Goal: Information Seeking & Learning: Learn about a topic

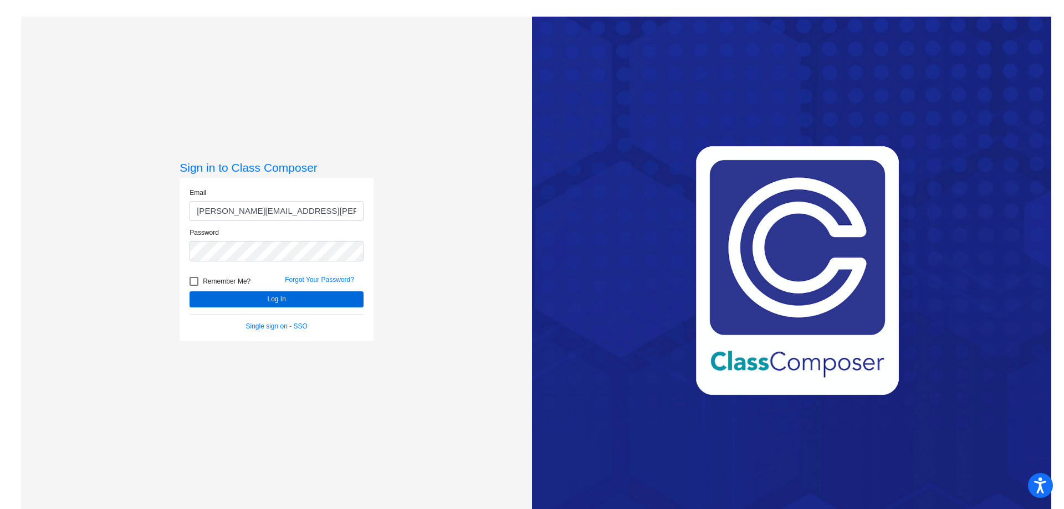
type input "jenny.dao@austinisd.org"
click at [300, 297] on button "Log In" at bounding box center [277, 300] width 174 height 16
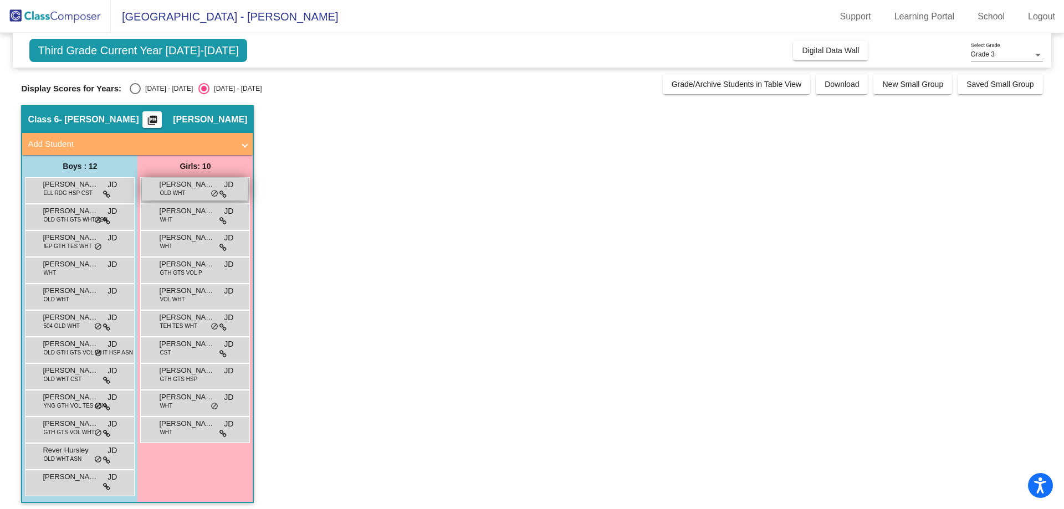
click at [195, 196] on div "Bellamy Schultz OLD WHT JD lock do_not_disturb_alt" at bounding box center [195, 189] width 106 height 23
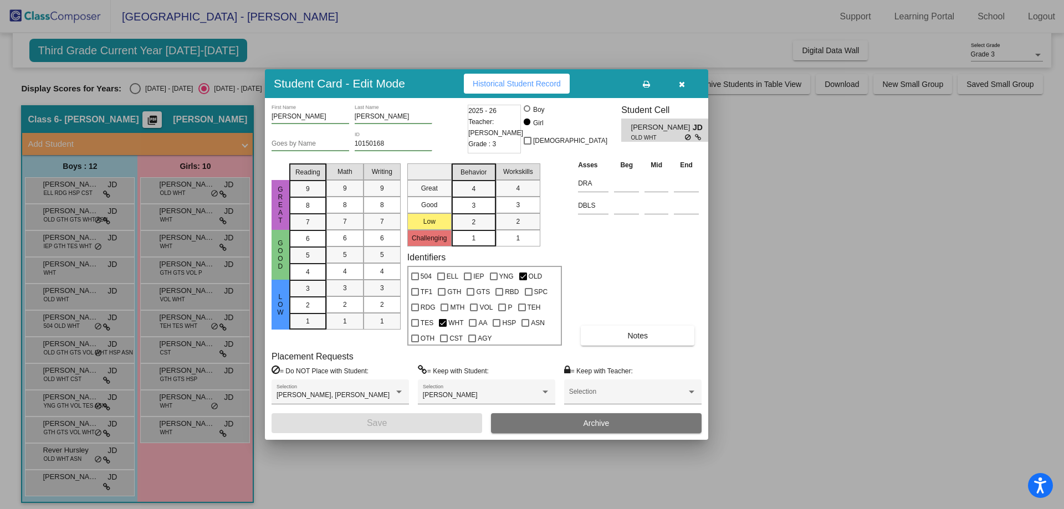
click at [517, 80] on span "Historical Student Record" at bounding box center [517, 83] width 88 height 9
click at [779, 286] on div at bounding box center [532, 254] width 1064 height 509
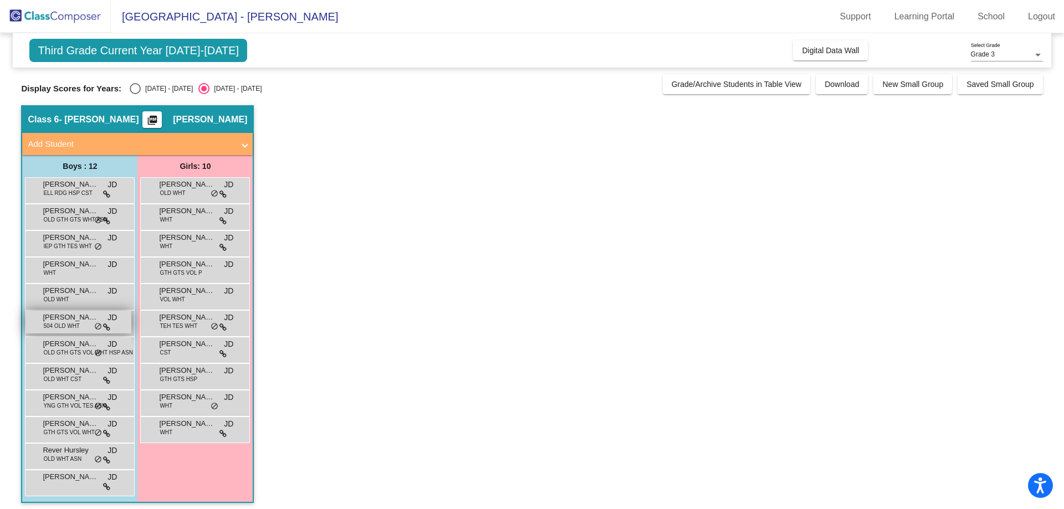
click at [63, 328] on span "504 OLD WHT" at bounding box center [61, 326] width 37 height 8
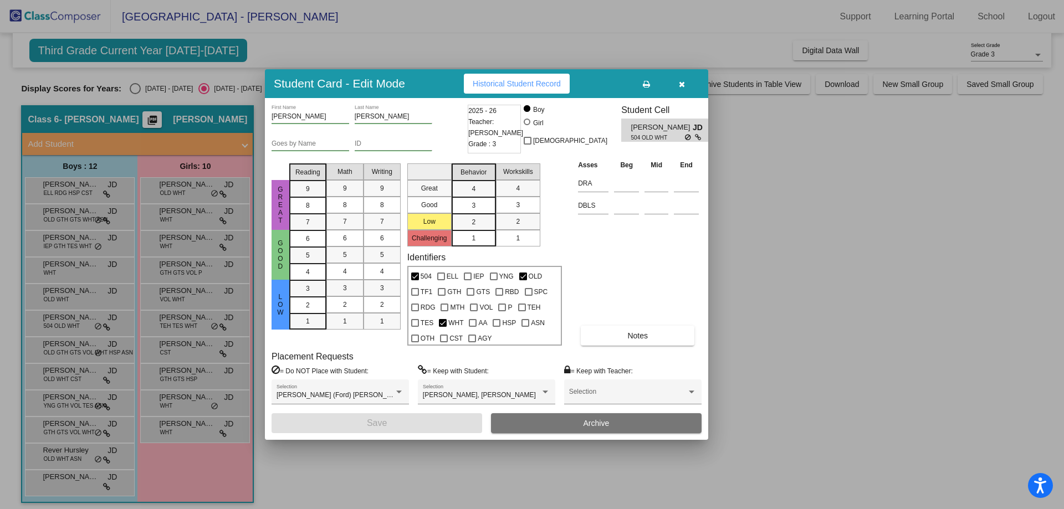
click at [366, 471] on div at bounding box center [532, 254] width 1064 height 509
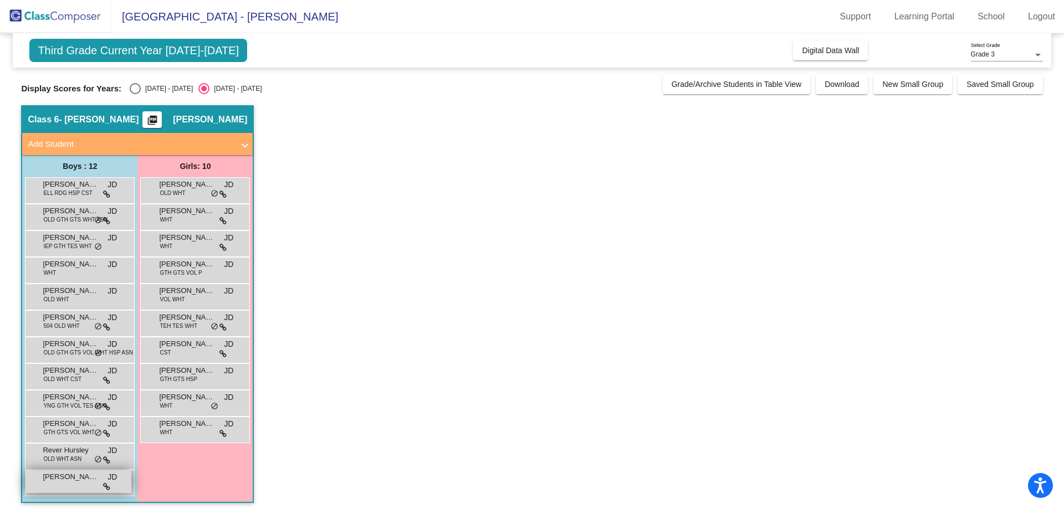
click at [63, 489] on div "Shreyas Sreedil JD lock do_not_disturb_alt" at bounding box center [78, 482] width 106 height 23
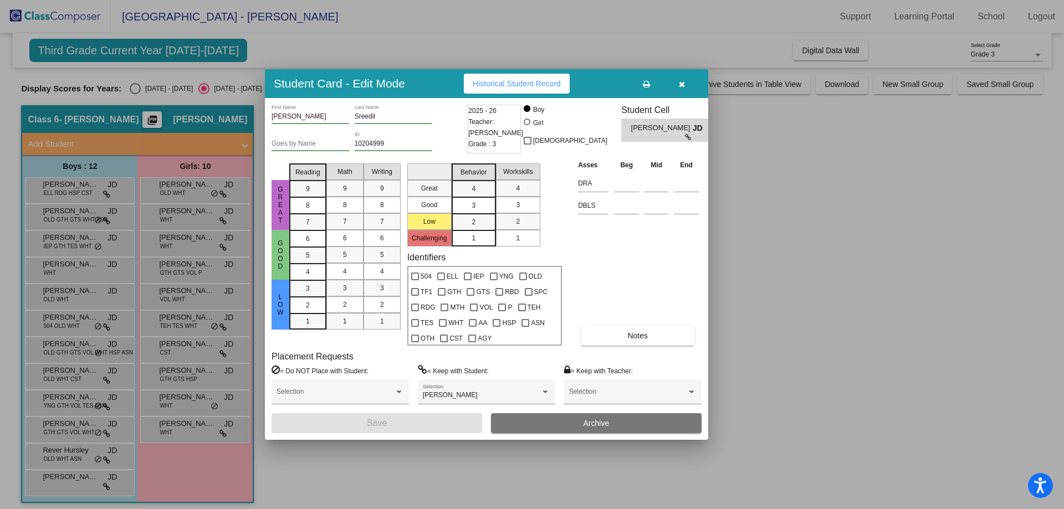
click at [314, 472] on div at bounding box center [532, 254] width 1064 height 509
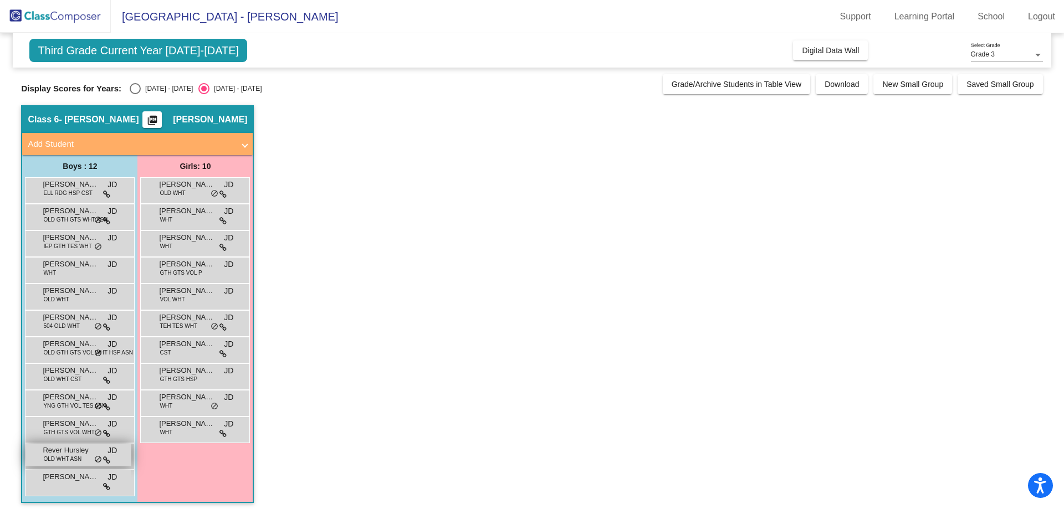
click at [60, 454] on span "Rever Hursley" at bounding box center [70, 450] width 55 height 11
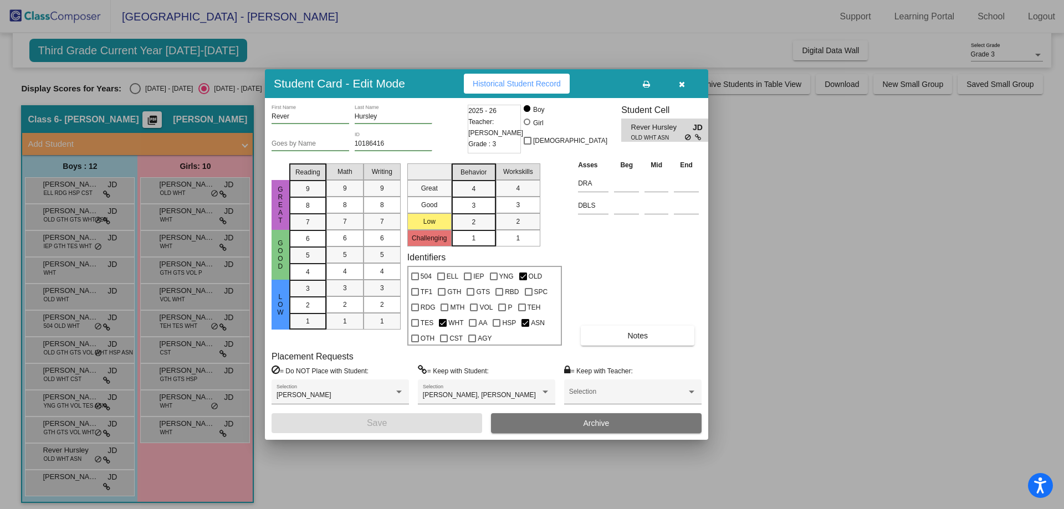
click at [58, 426] on div at bounding box center [532, 254] width 1064 height 509
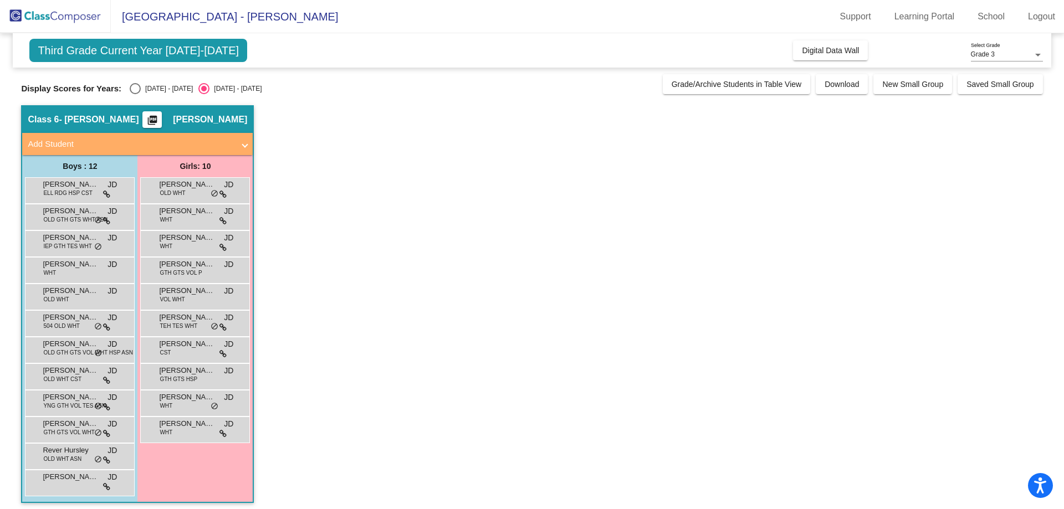
click at [58, 426] on span "Meyer Segal" at bounding box center [70, 423] width 55 height 11
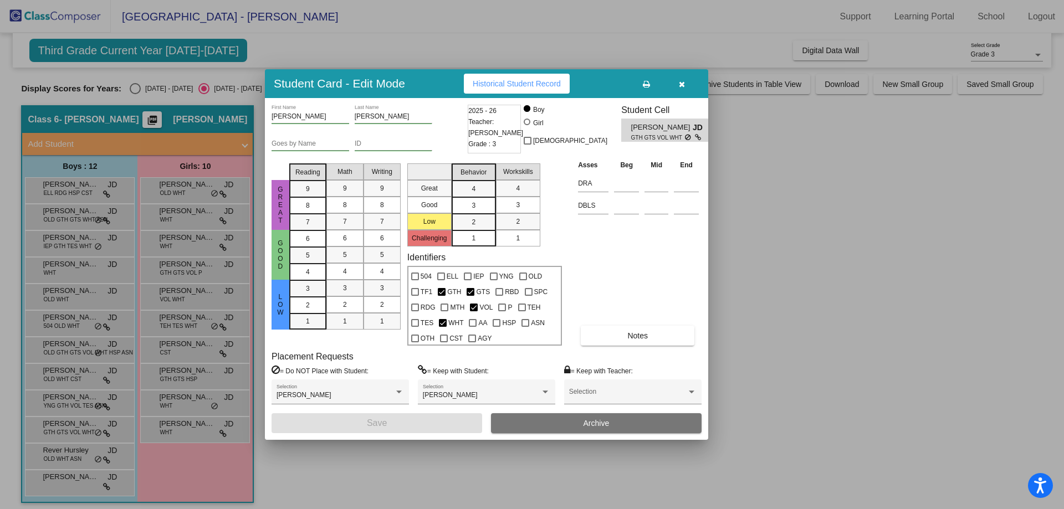
click at [60, 397] on div at bounding box center [532, 254] width 1064 height 509
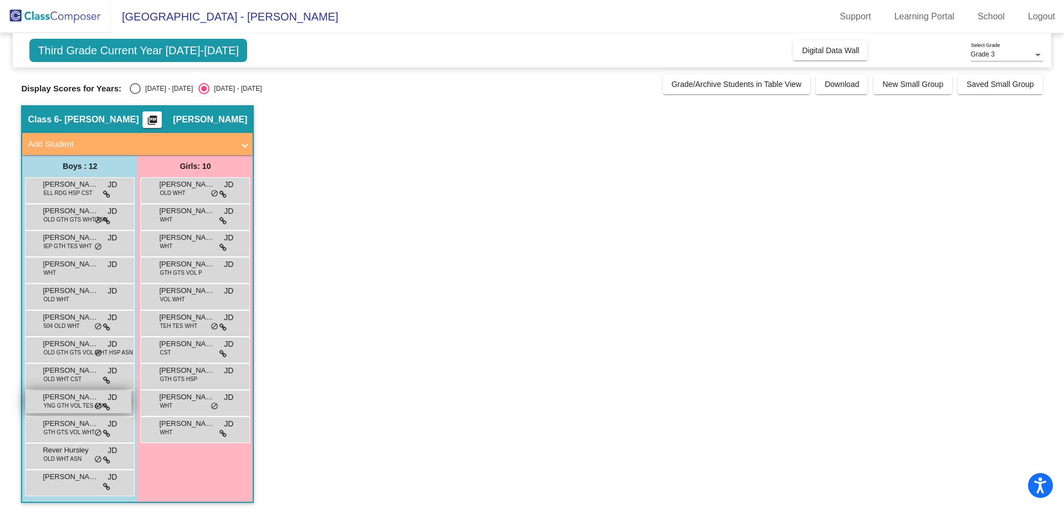
click at [60, 399] on span "Leo Yang" at bounding box center [70, 397] width 55 height 11
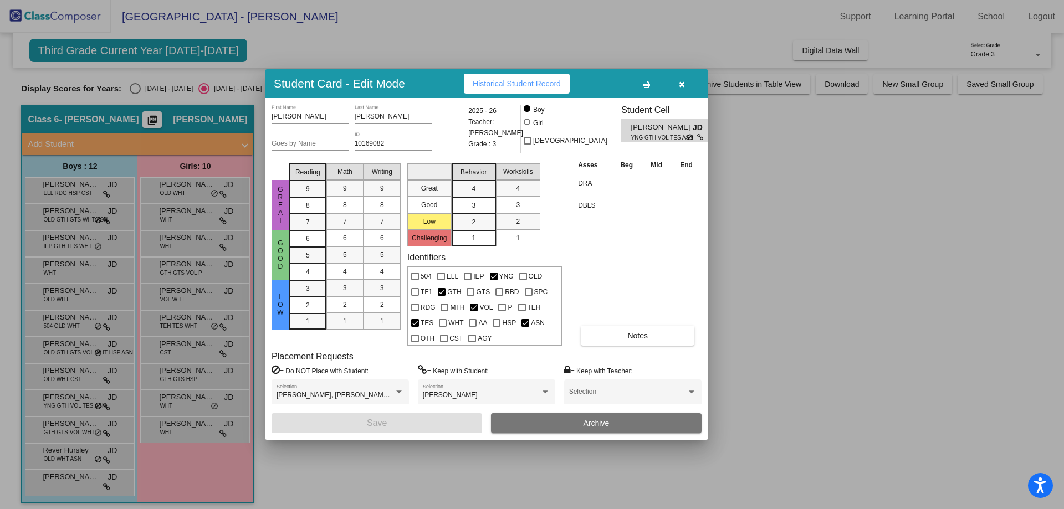
click at [88, 376] on div at bounding box center [532, 254] width 1064 height 509
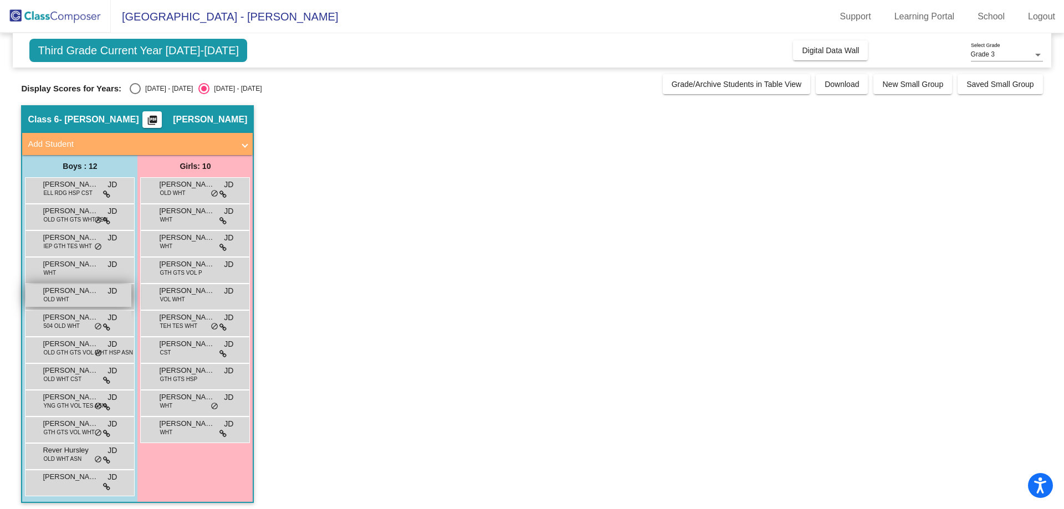
click at [67, 292] on span "Gilad Sack" at bounding box center [70, 290] width 55 height 11
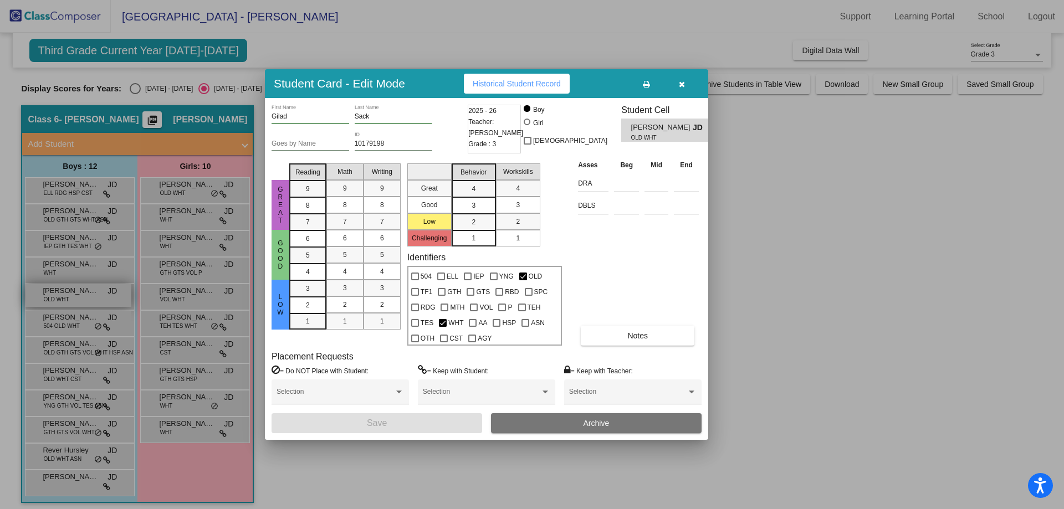
click at [68, 292] on div at bounding box center [532, 254] width 1064 height 509
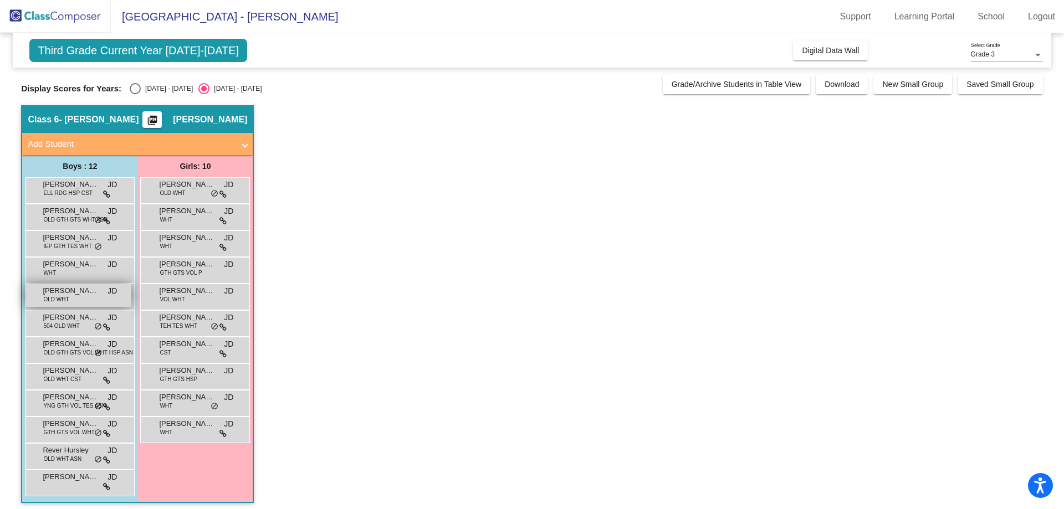
click at [81, 306] on div "Gilad Sack OLD WHT JD lock do_not_disturb_alt" at bounding box center [78, 295] width 106 height 23
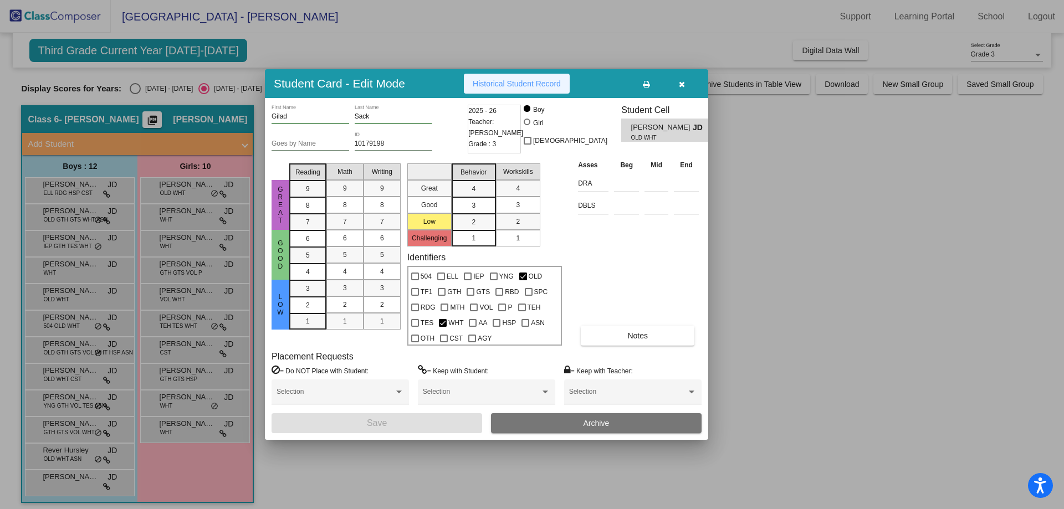
click at [537, 76] on button "Historical Student Record" at bounding box center [517, 84] width 106 height 20
click at [146, 308] on div at bounding box center [532, 254] width 1064 height 509
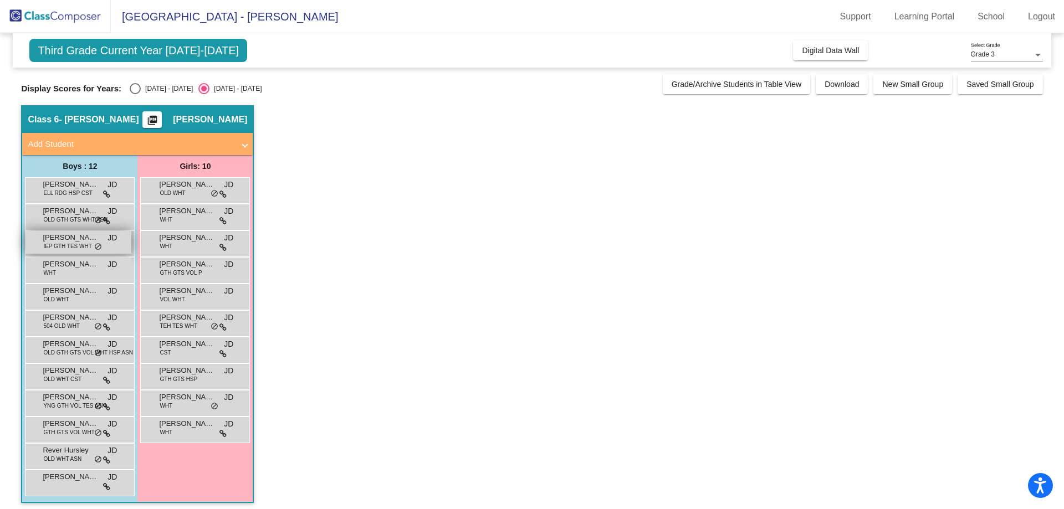
click at [64, 239] on span "Carter Kenny" at bounding box center [70, 237] width 55 height 11
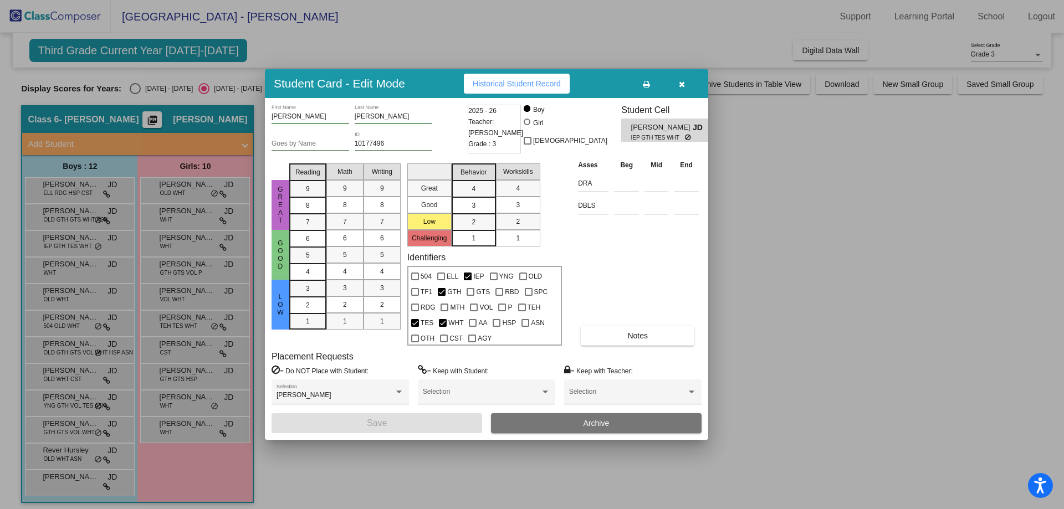
click at [544, 85] on span "Historical Student Record" at bounding box center [517, 83] width 88 height 9
click at [223, 341] on div at bounding box center [532, 254] width 1064 height 509
